Goal: Obtain resource: Obtain resource

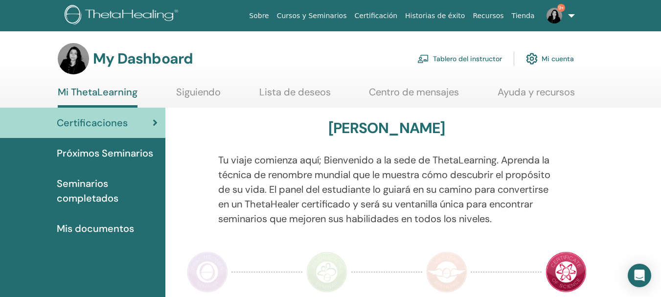
click at [443, 58] on link "Tablero del instructor" at bounding box center [459, 59] width 85 height 22
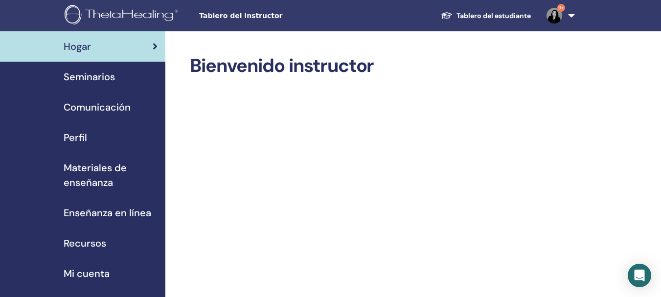
click at [94, 167] on span "Materiales de enseñanza" at bounding box center [111, 174] width 94 height 29
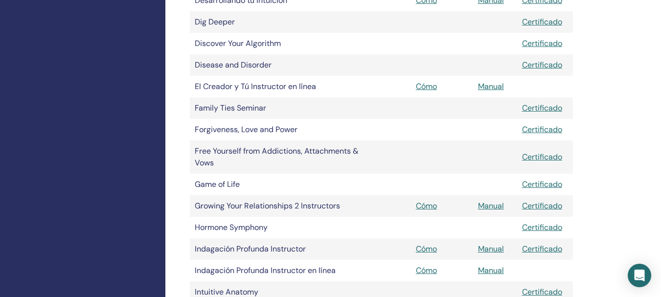
scroll to position [450, 0]
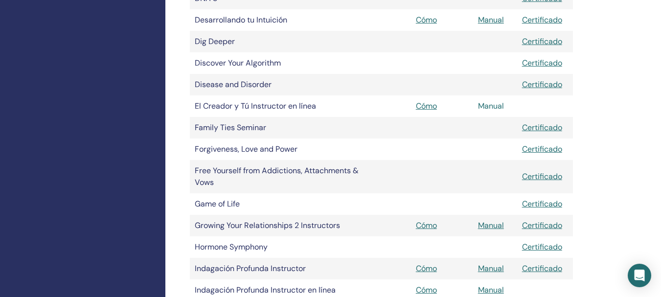
click at [488, 103] on link "Manual" at bounding box center [491, 106] width 26 height 10
